Goal: Task Accomplishment & Management: Manage account settings

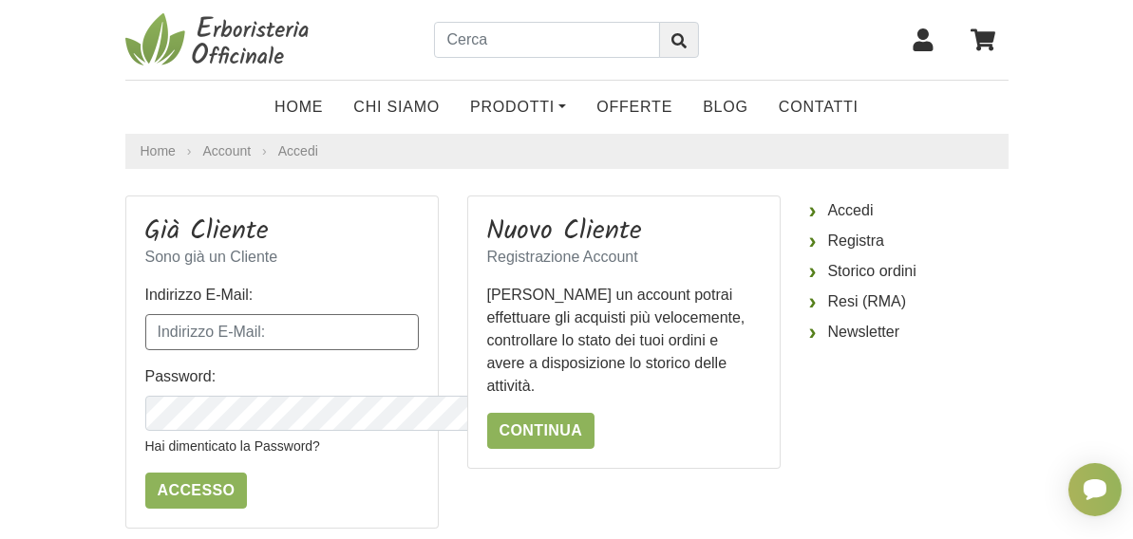
click at [348, 329] on input "Indirizzo E-Mail:" at bounding box center [281, 332] width 273 height 36
type input "capricorno1942@gmail.com"
click at [145, 473] on input "Accesso" at bounding box center [196, 491] width 103 height 36
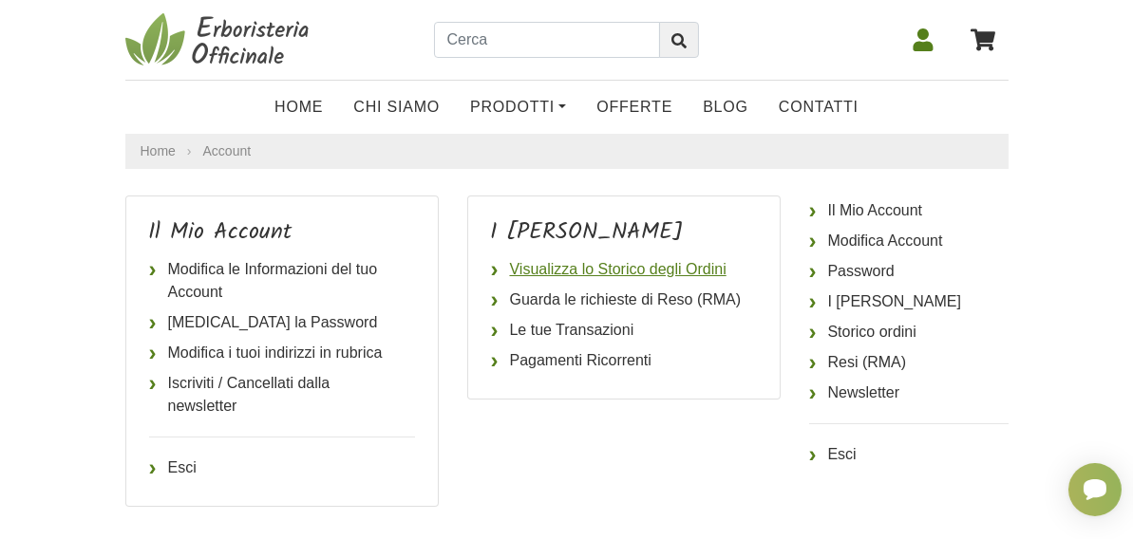
click at [643, 273] on link "Visualizza lo Storico degli Ordini" at bounding box center [624, 269] width 266 height 30
click at [582, 328] on link "Le tue Transazioni" at bounding box center [624, 330] width 266 height 30
click at [878, 450] on link "Esci" at bounding box center [908, 455] width 199 height 30
